Goal: Book appointment/travel/reservation

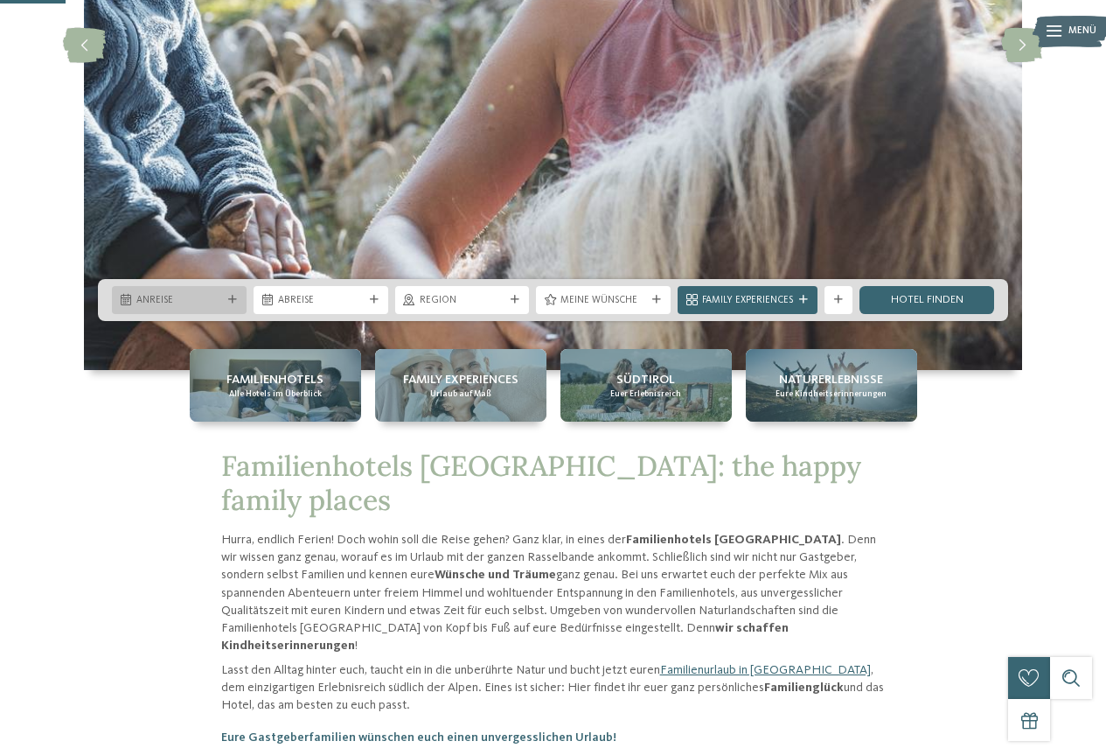
click at [175, 289] on div "Anreise" at bounding box center [179, 300] width 135 height 28
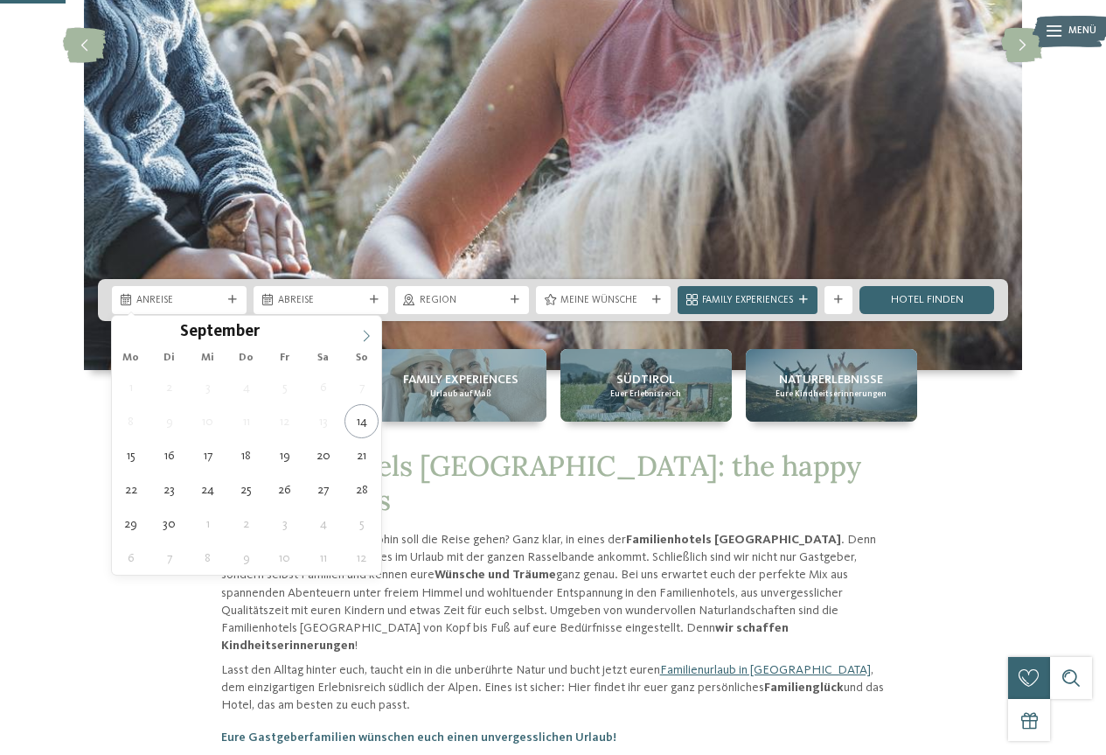
click at [364, 336] on icon at bounding box center [366, 336] width 12 height 12
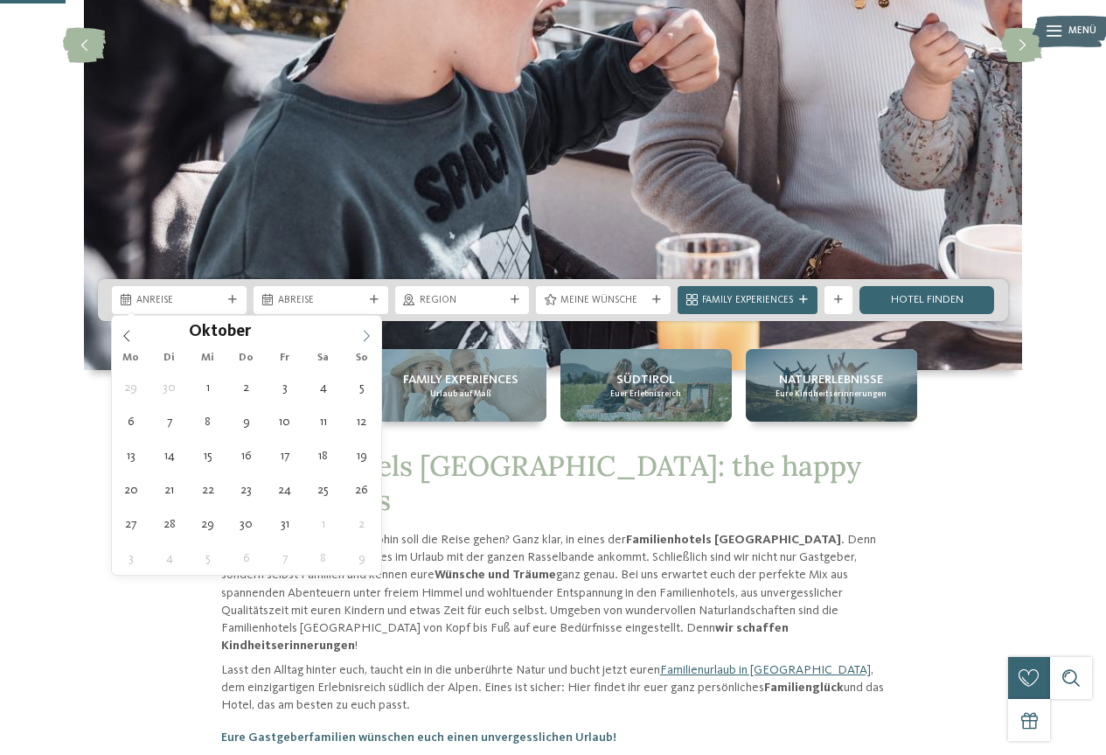
click at [364, 336] on icon at bounding box center [366, 336] width 12 height 12
type input "****"
click at [364, 336] on icon at bounding box center [366, 336] width 12 height 12
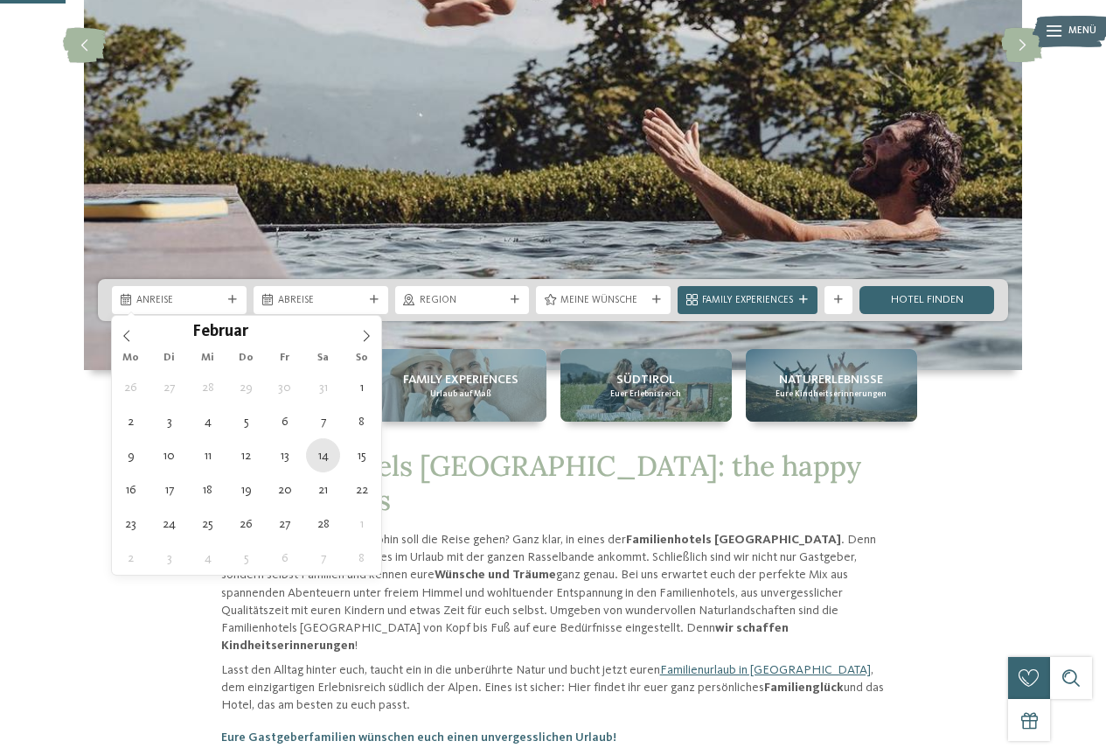
type div "[DATE]"
type input "****"
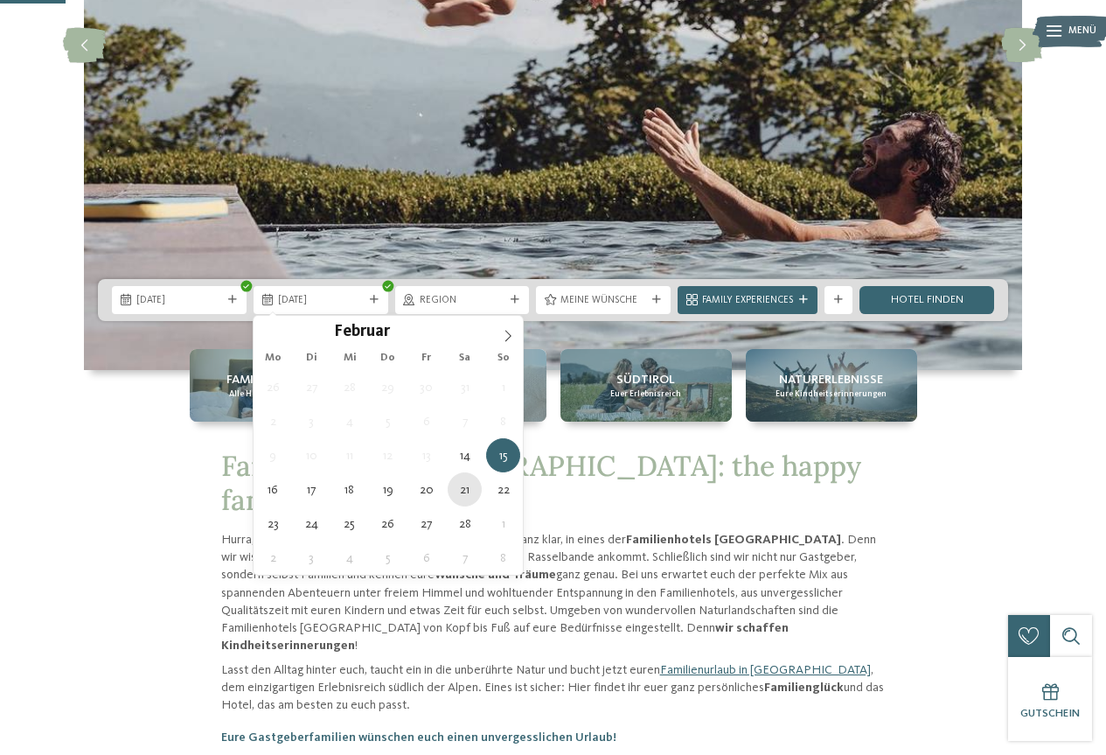
type div "[DATE]"
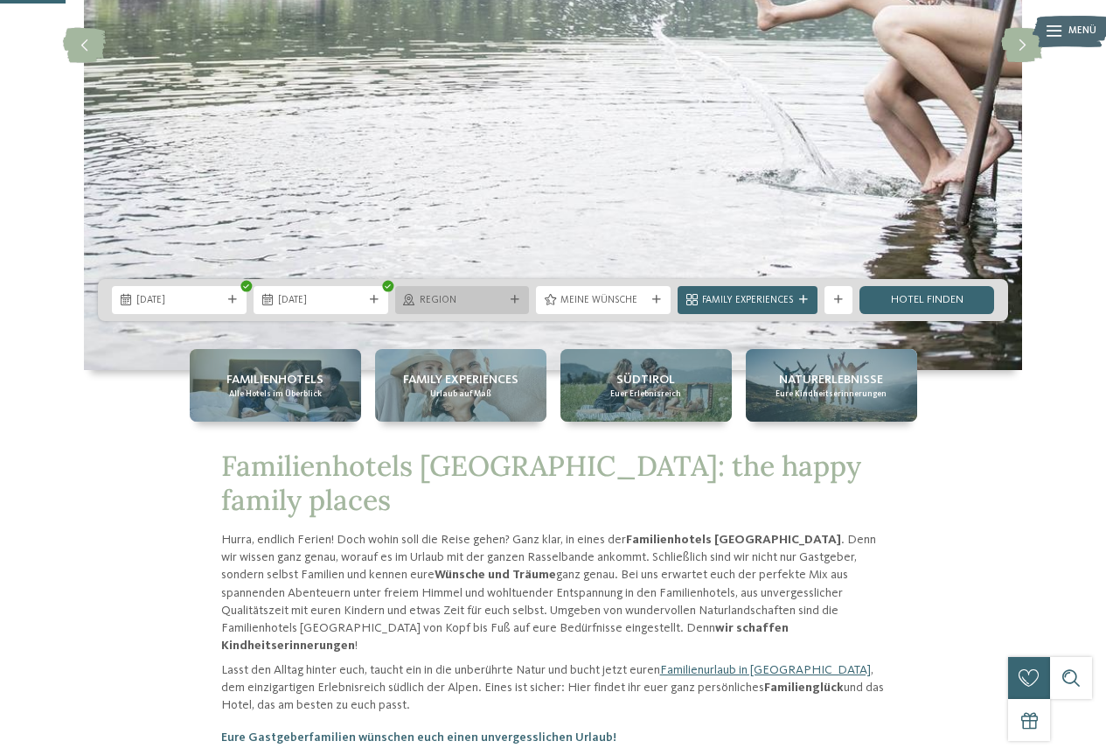
click at [506, 297] on div "Region" at bounding box center [462, 299] width 93 height 15
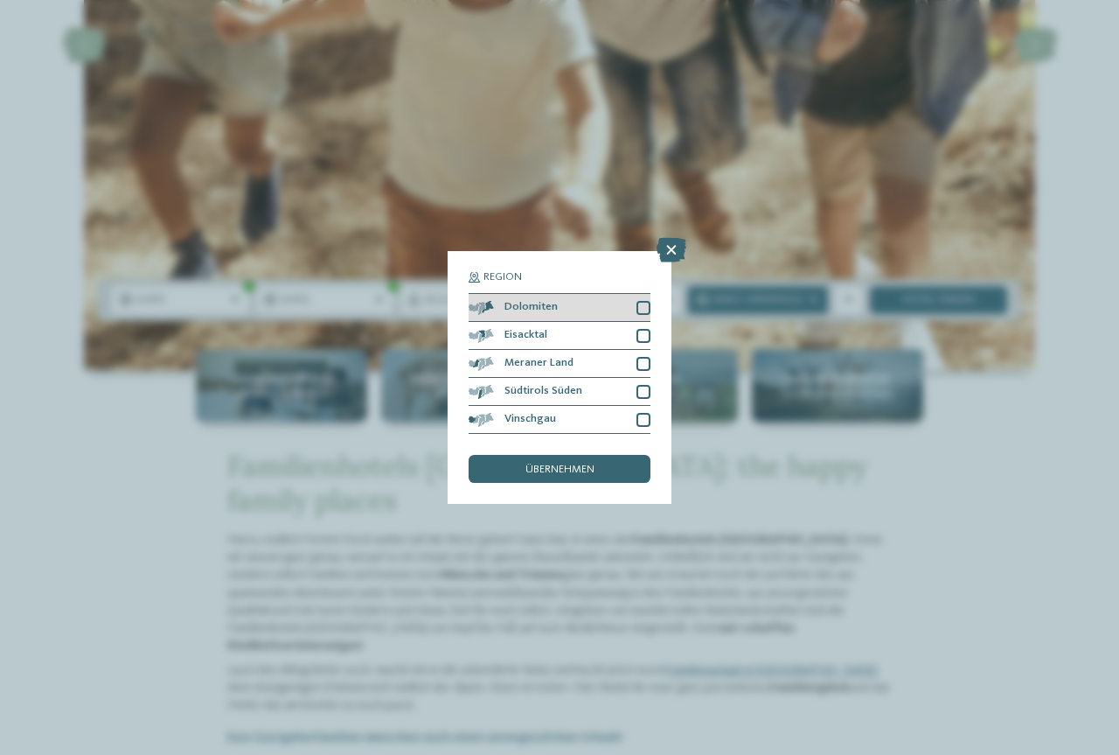
click at [535, 307] on span "Dolomiten" at bounding box center [531, 307] width 53 height 11
click at [589, 469] on span "übernehmen" at bounding box center [560, 469] width 69 height 11
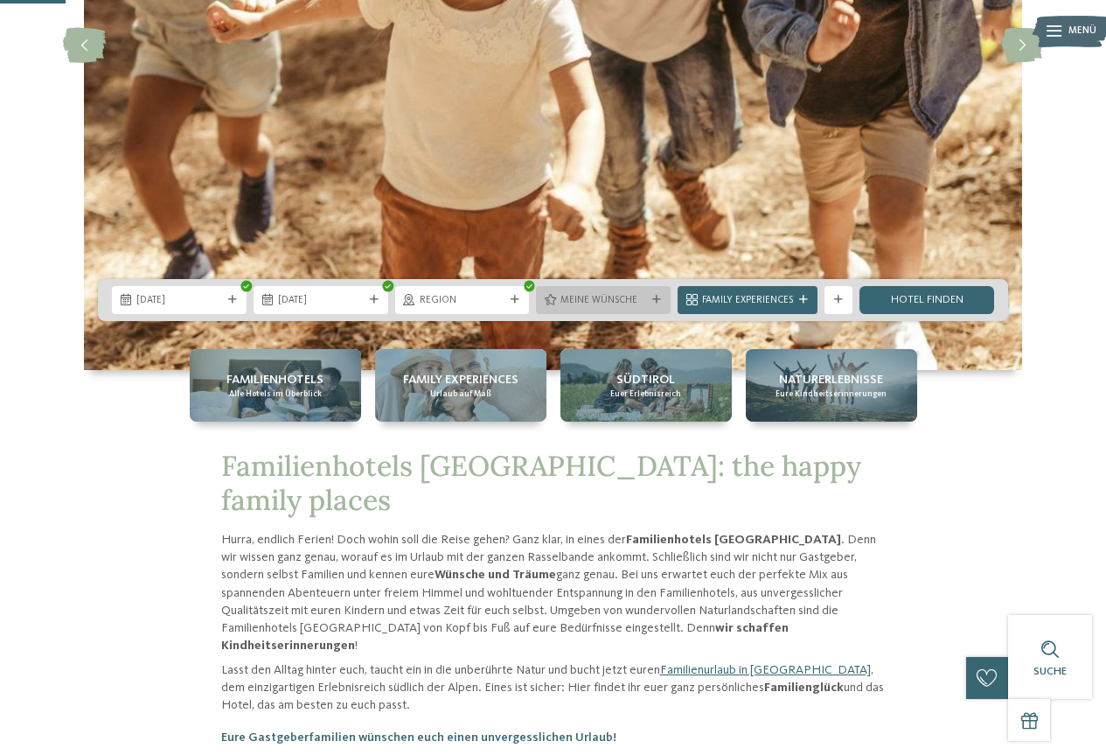
click at [627, 294] on span "Meine Wünsche" at bounding box center [604, 301] width 86 height 14
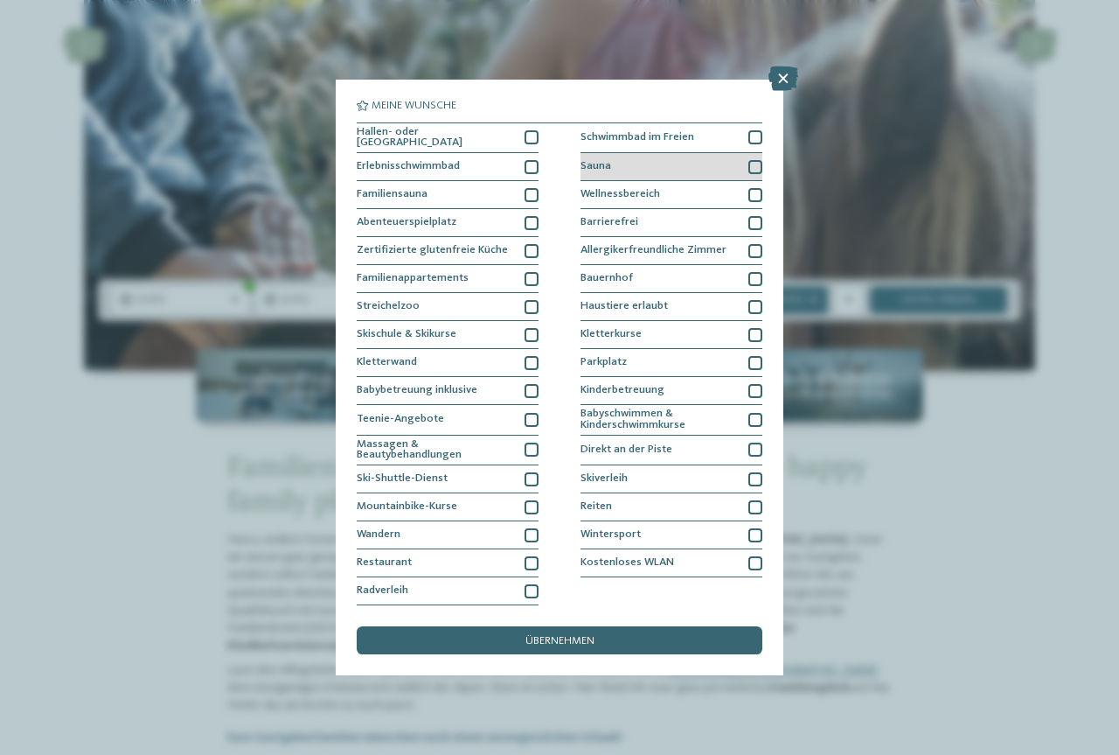
click at [689, 165] on div "Sauna" at bounding box center [672, 167] width 182 height 28
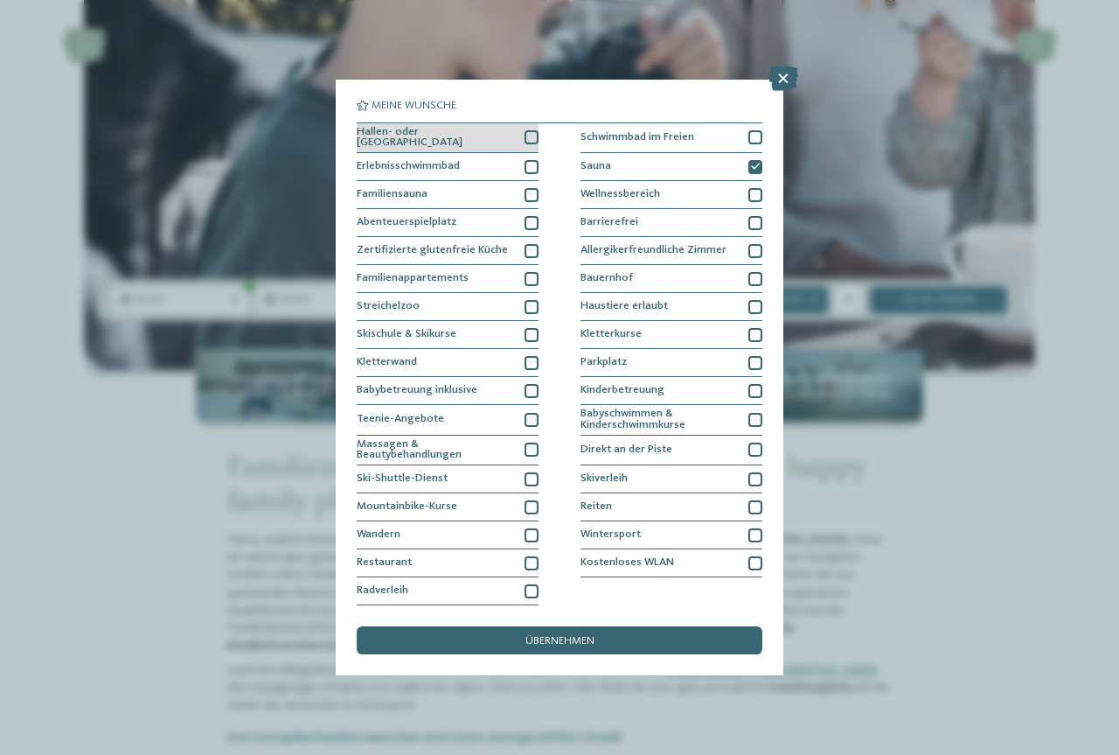
click at [494, 138] on div "Hallen- oder [GEOGRAPHIC_DATA]" at bounding box center [448, 138] width 182 height 31
click at [498, 164] on div "Erlebnisschwimmbad" at bounding box center [448, 167] width 182 height 28
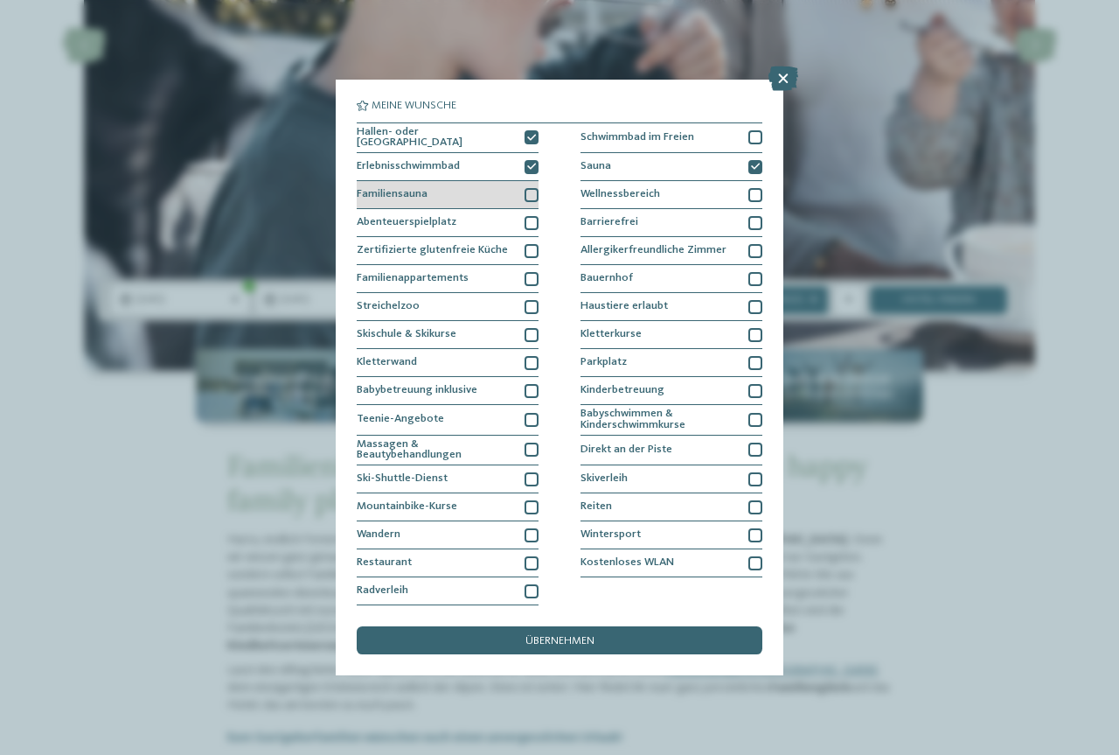
click at [480, 191] on div "Familiensauna" at bounding box center [448, 195] width 182 height 28
click at [483, 198] on div "Familiensauna" at bounding box center [448, 195] width 182 height 28
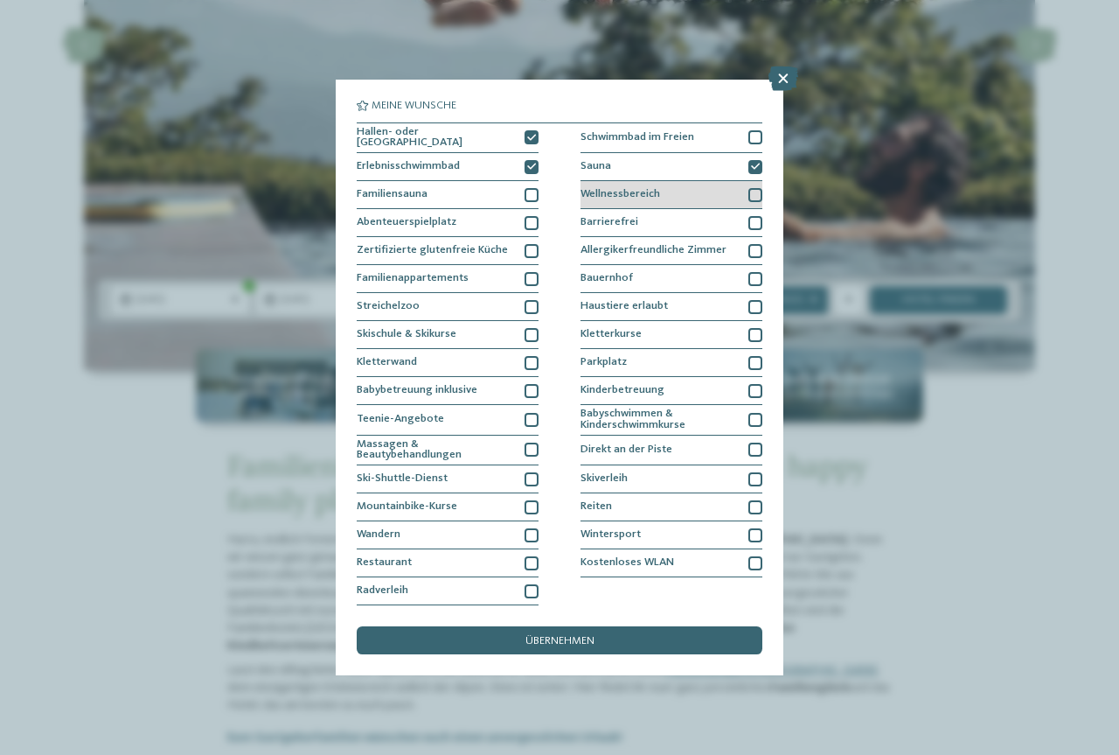
click at [702, 198] on div "Wellnessbereich" at bounding box center [672, 195] width 182 height 28
click at [484, 222] on div "Abenteuerspielplatz" at bounding box center [448, 223] width 182 height 28
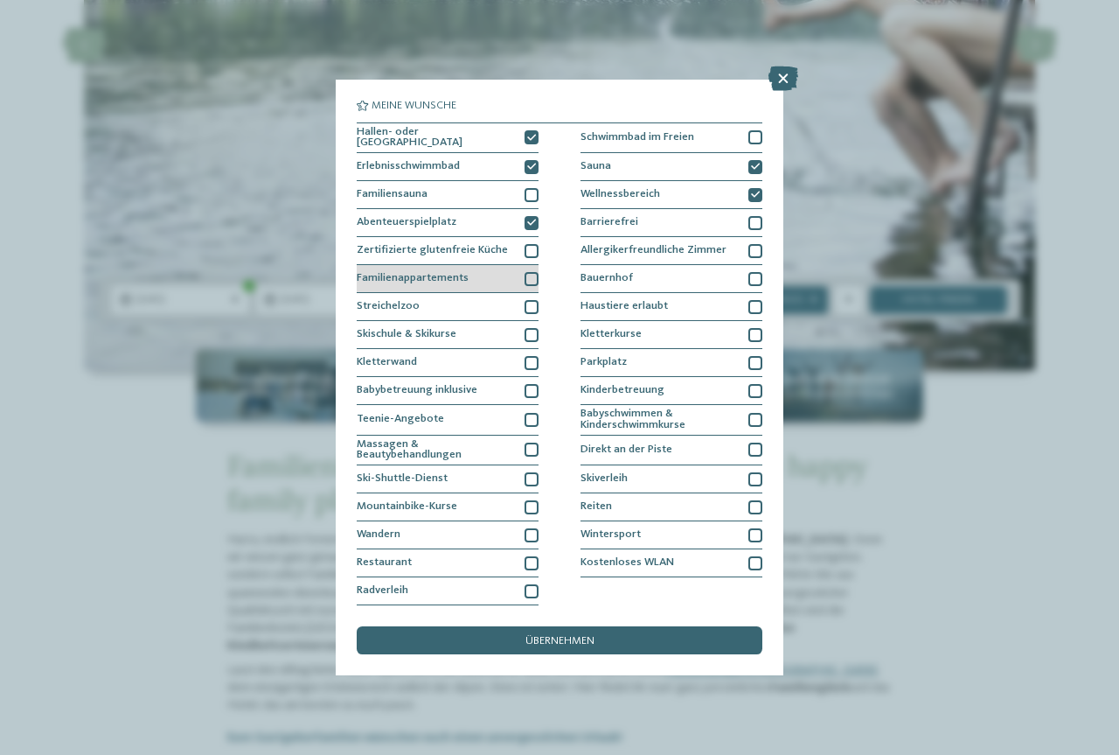
click at [489, 275] on div "Familienappartements" at bounding box center [448, 279] width 182 height 28
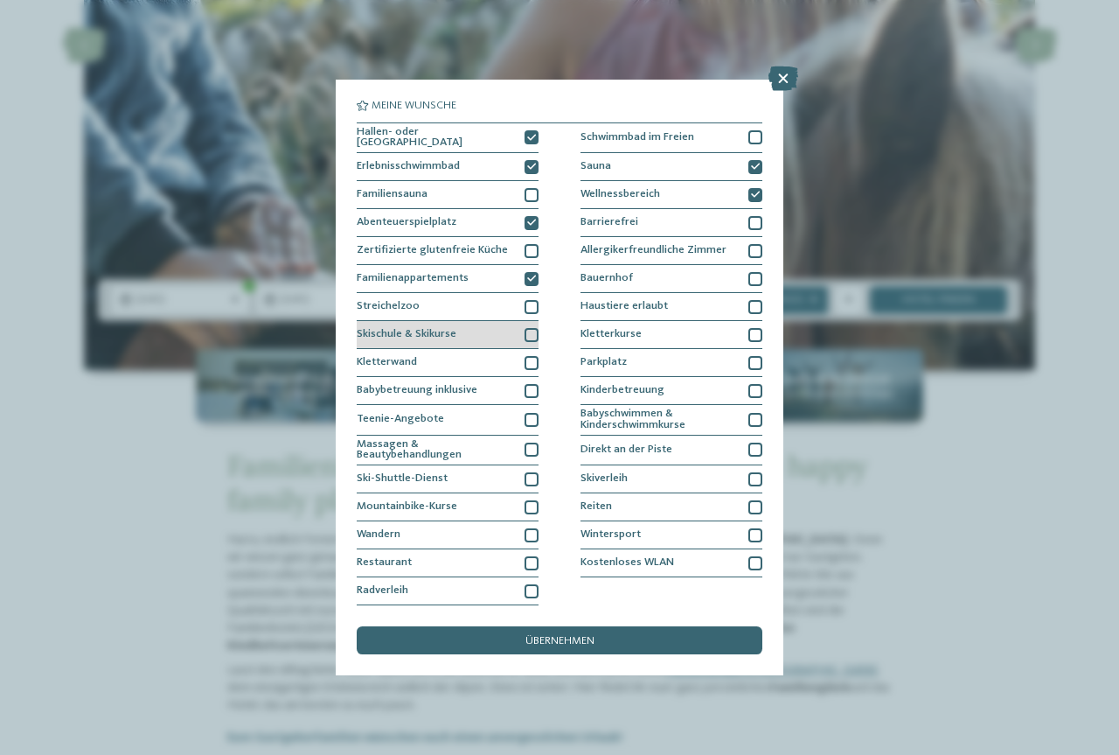
click at [493, 331] on div "Skischule & Skikurse" at bounding box center [448, 335] width 182 height 28
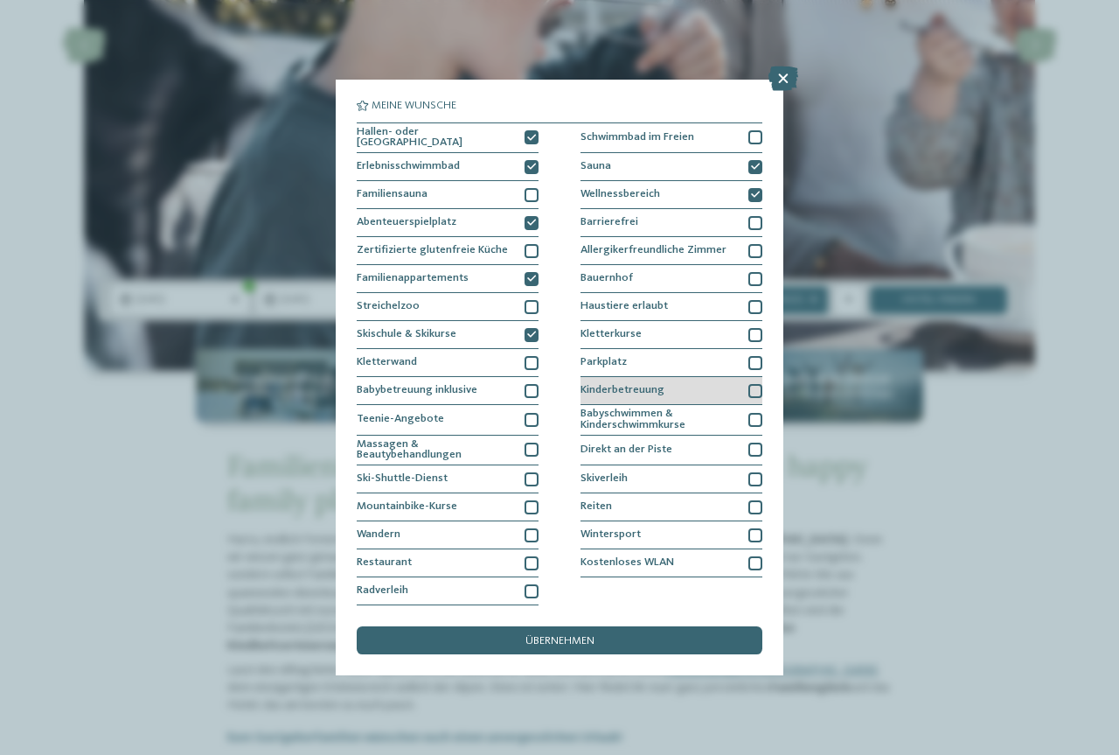
click at [706, 390] on div "Kinderbetreuung" at bounding box center [672, 391] width 182 height 28
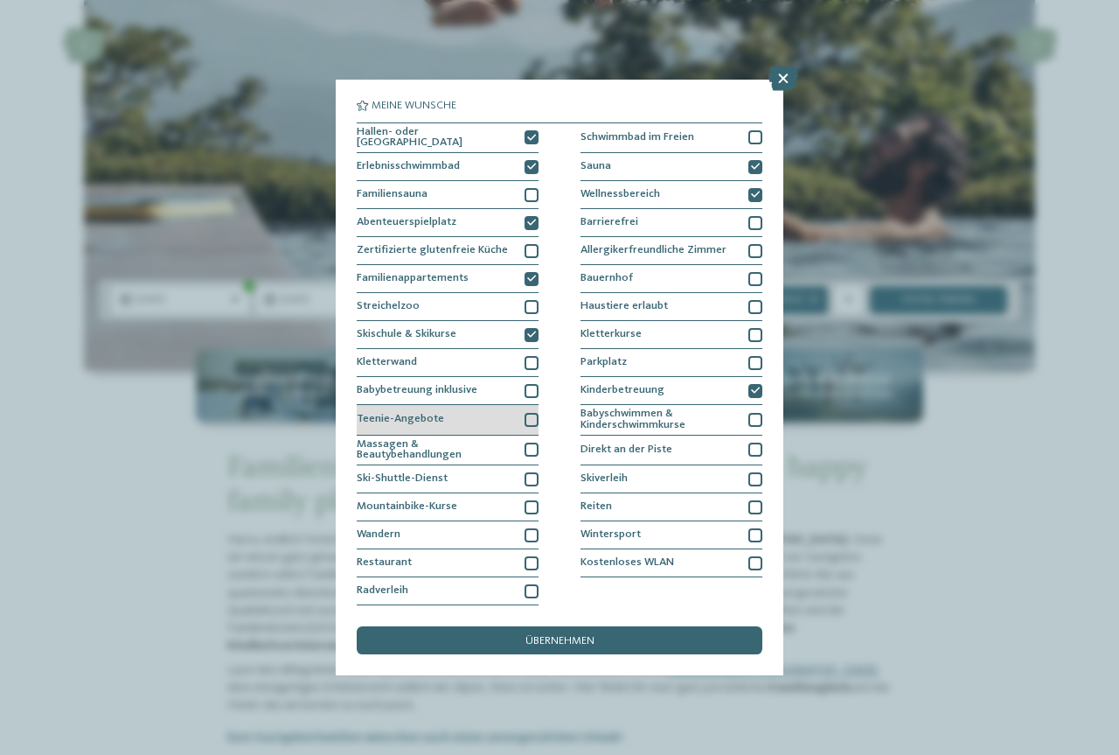
click at [512, 418] on div "Teenie-Angebote" at bounding box center [448, 420] width 182 height 31
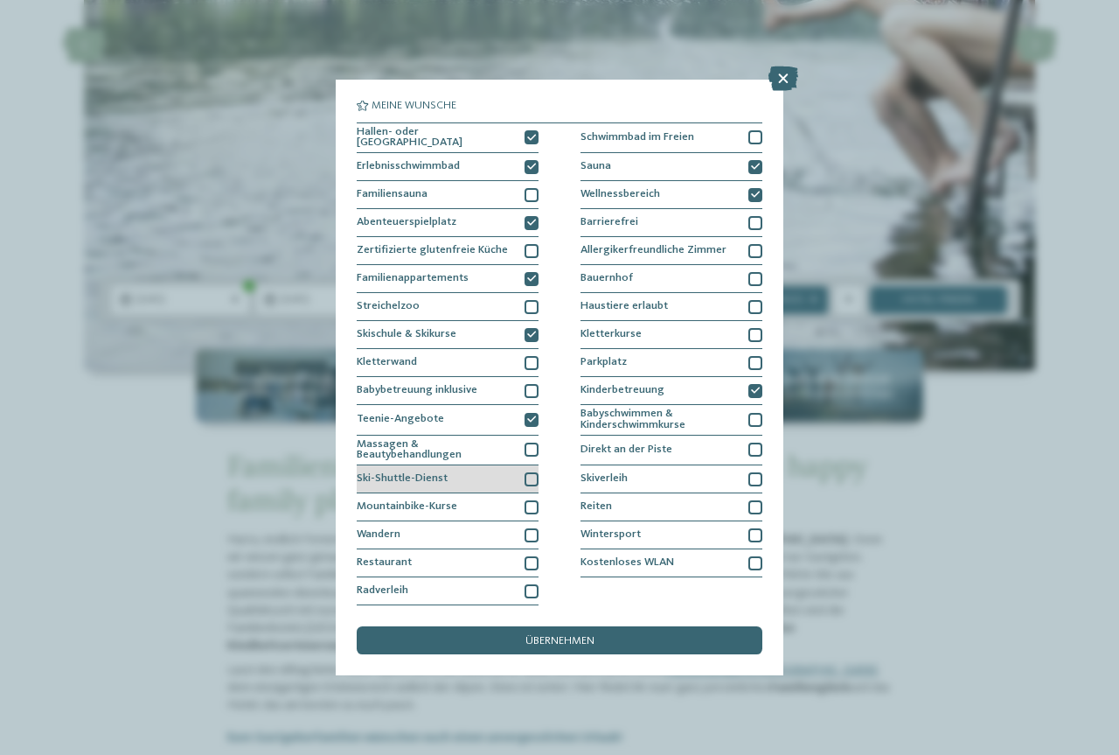
click at [481, 477] on div "Ski-Shuttle-Dienst" at bounding box center [448, 479] width 182 height 28
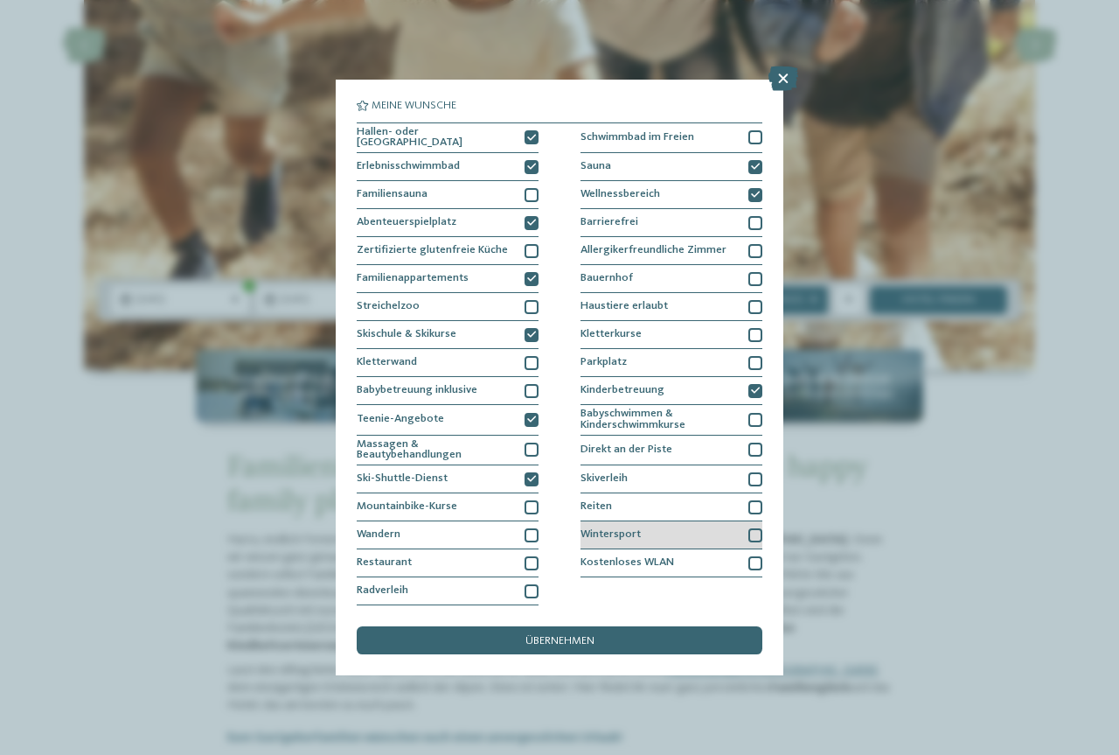
click at [677, 532] on div "Wintersport" at bounding box center [672, 535] width 182 height 28
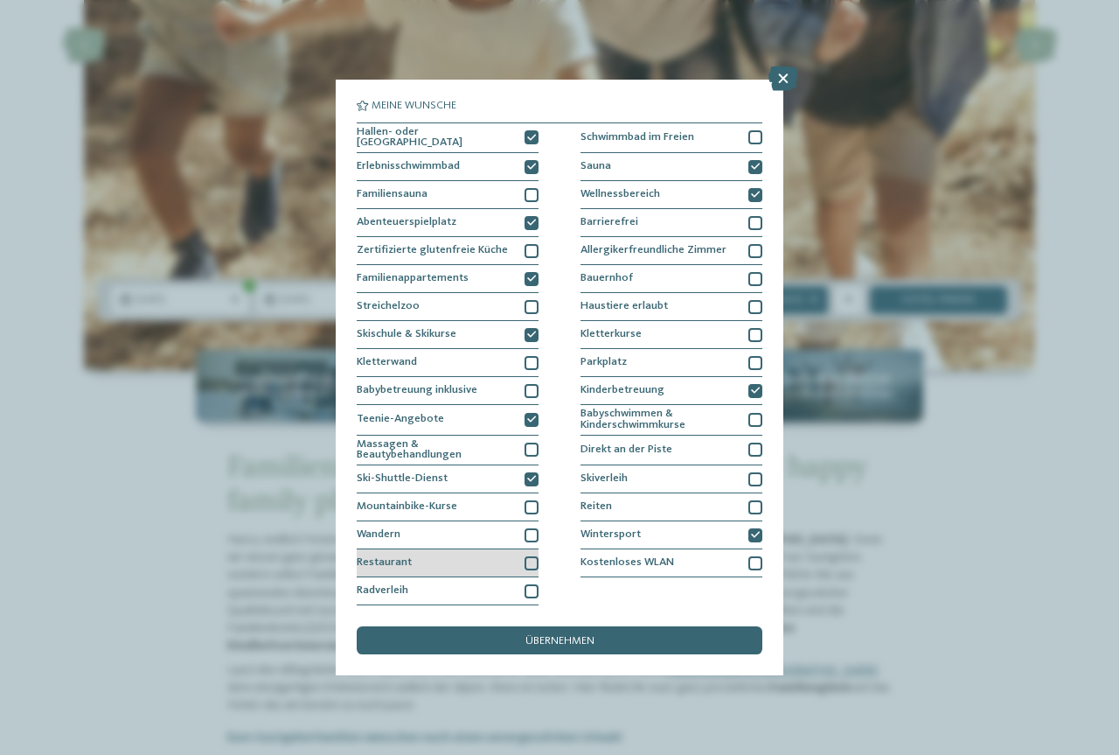
click at [486, 562] on div "Restaurant" at bounding box center [448, 563] width 182 height 28
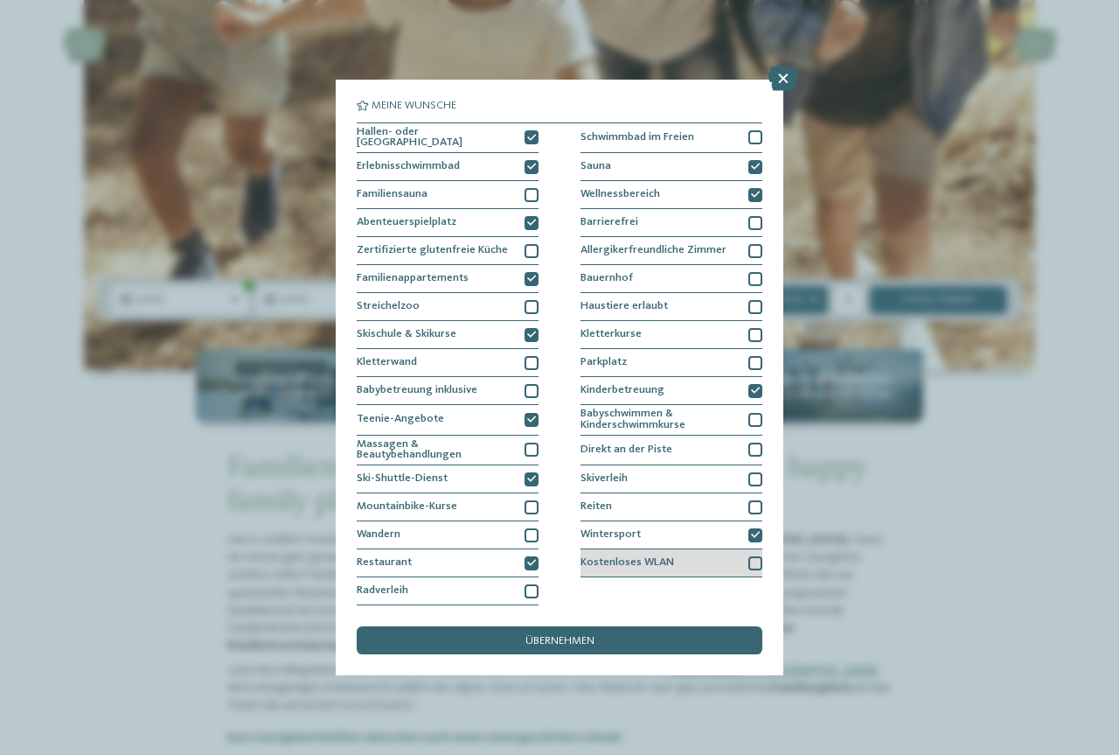
click at [707, 561] on div "Kostenloses WLAN" at bounding box center [672, 563] width 182 height 28
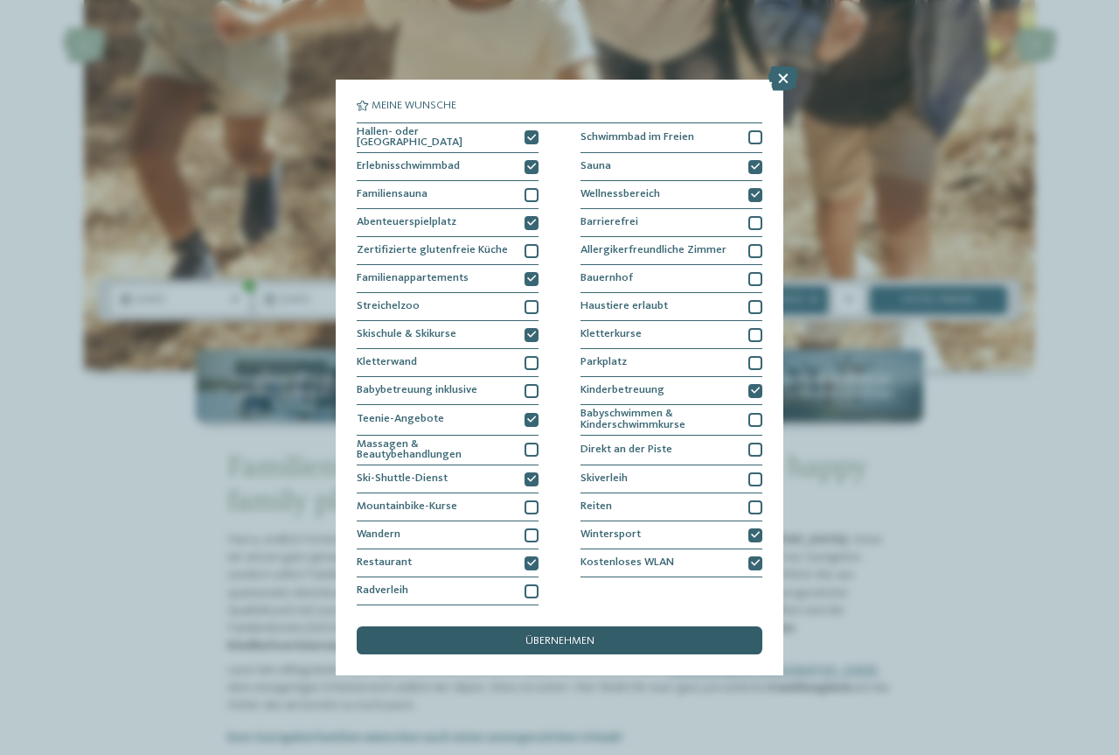
click at [629, 633] on div "übernehmen" at bounding box center [560, 640] width 406 height 28
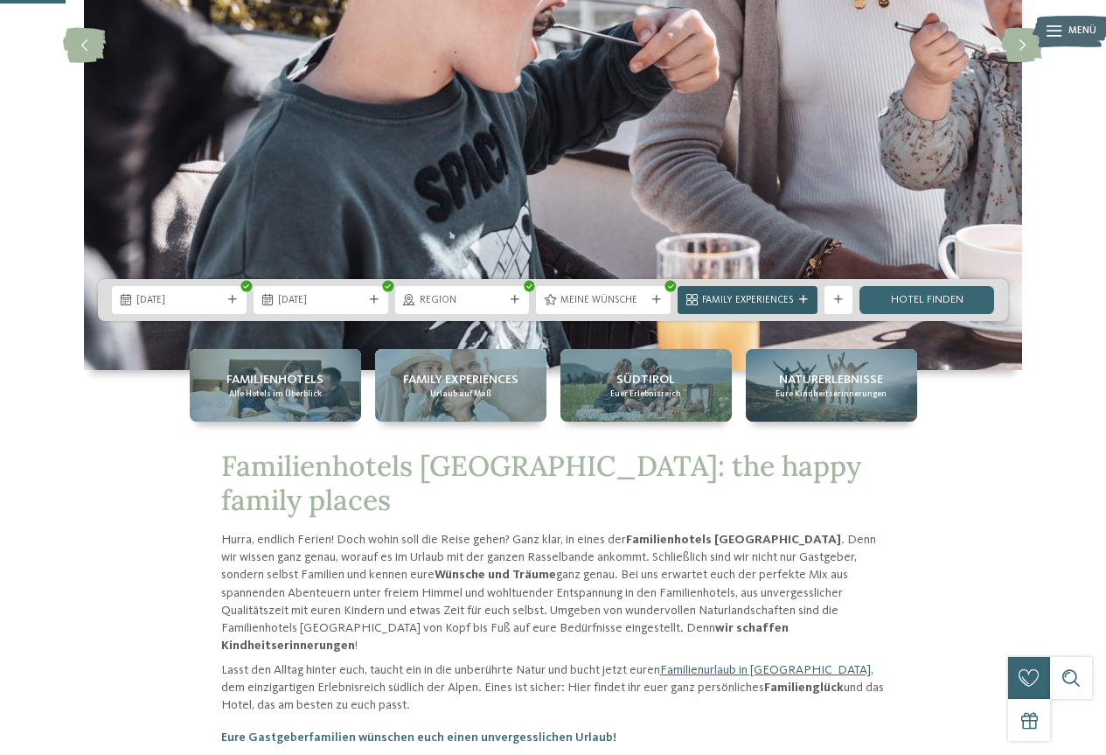
click at [780, 301] on span "Family Experiences" at bounding box center [747, 301] width 91 height 14
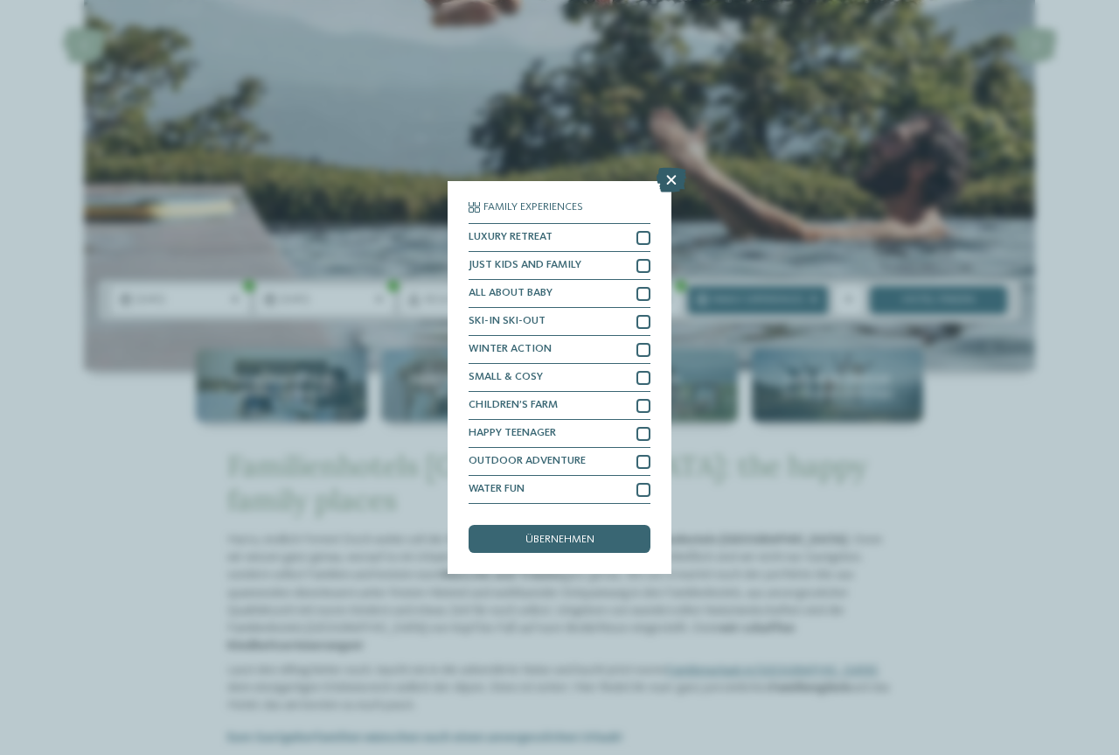
click at [670, 178] on icon at bounding box center [672, 180] width 30 height 24
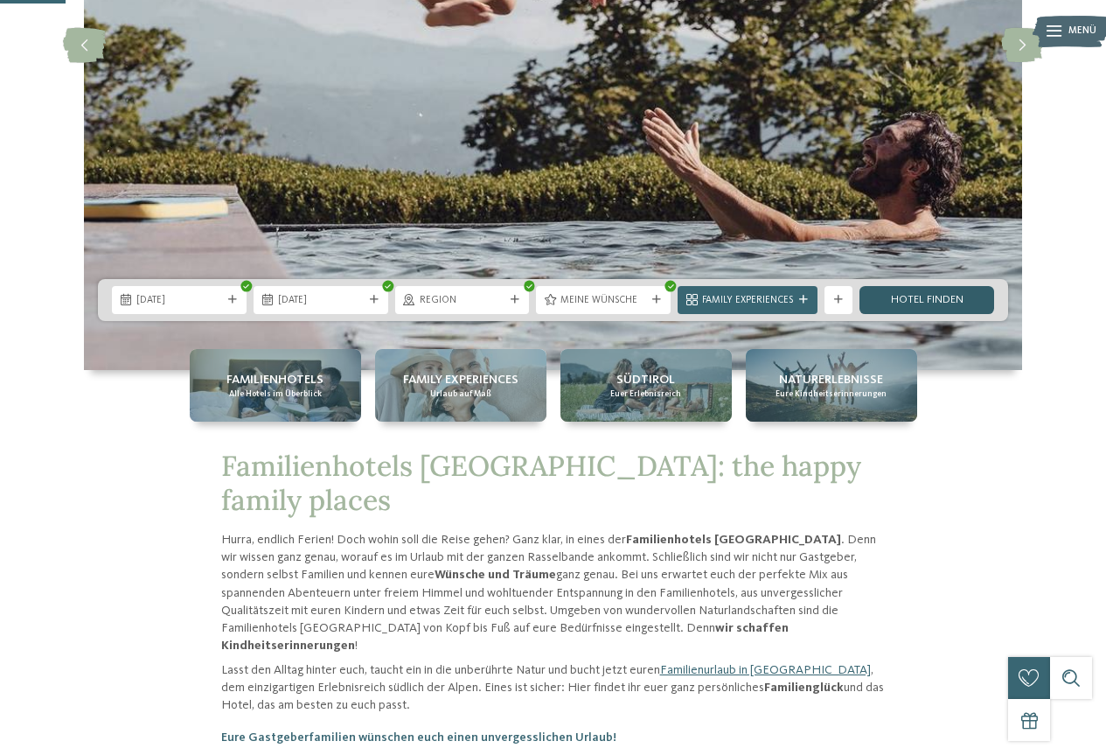
click at [922, 295] on link "Hotel finden" at bounding box center [927, 300] width 135 height 28
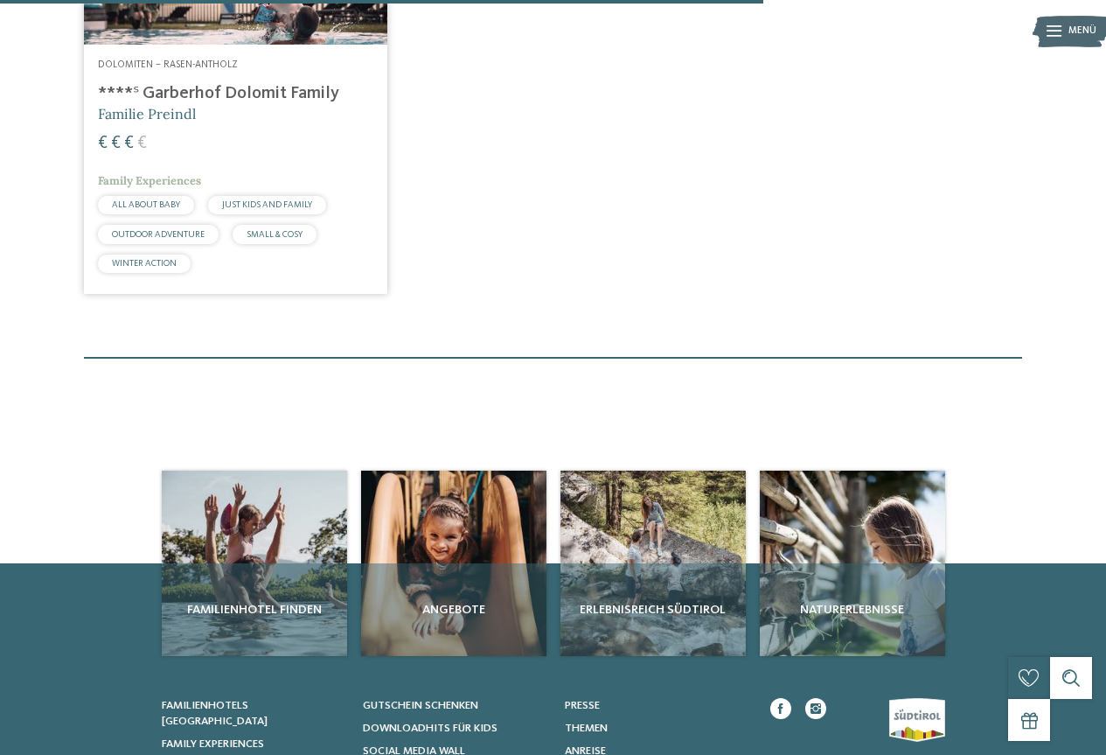
scroll to position [589, 0]
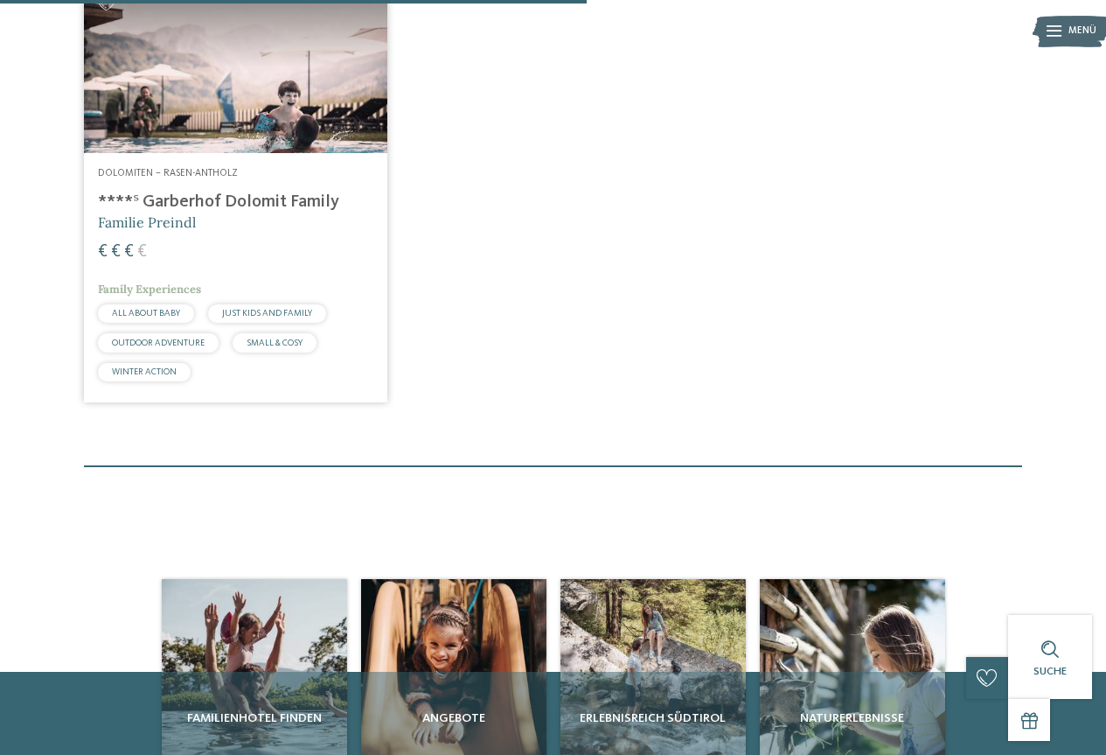
click at [233, 212] on h4 "****ˢ Garberhof Dolomit Family" at bounding box center [235, 202] width 275 height 21
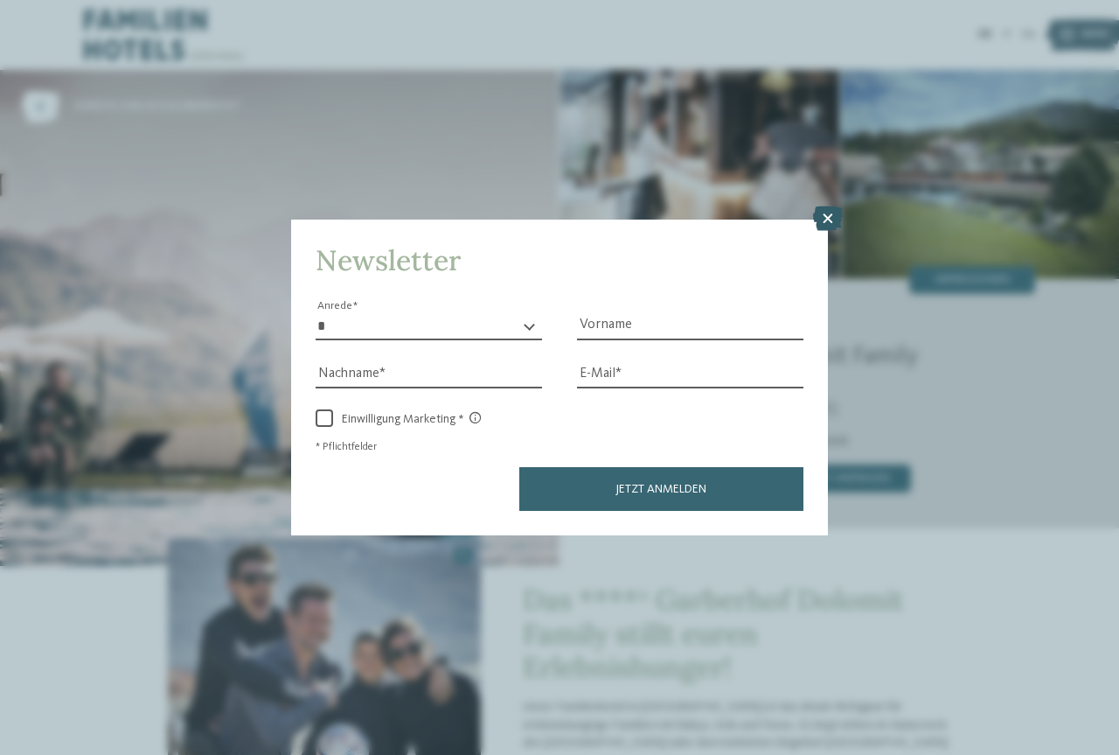
click at [828, 217] on icon at bounding box center [828, 218] width 30 height 24
